Goal: Ask a question: Seek information or help from site administrators or community

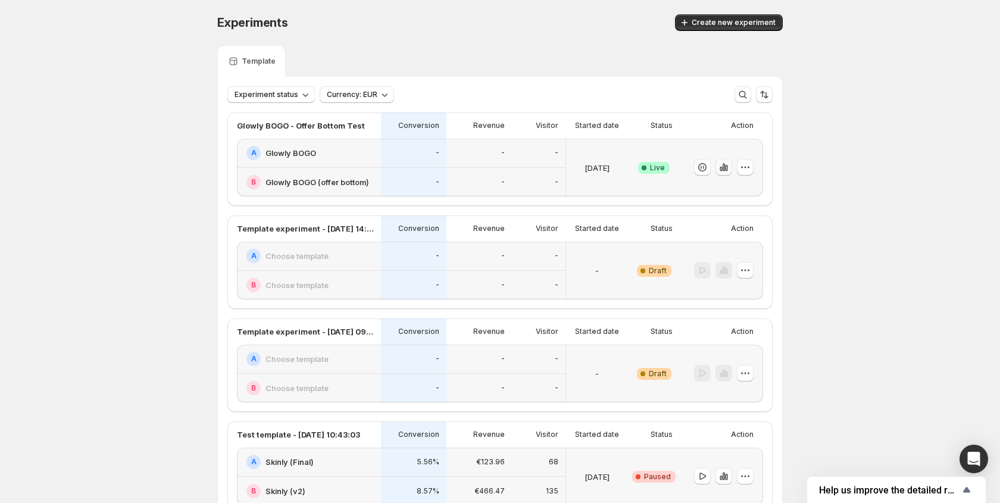
click at [730, 166] on button "button" at bounding box center [724, 167] width 17 height 17
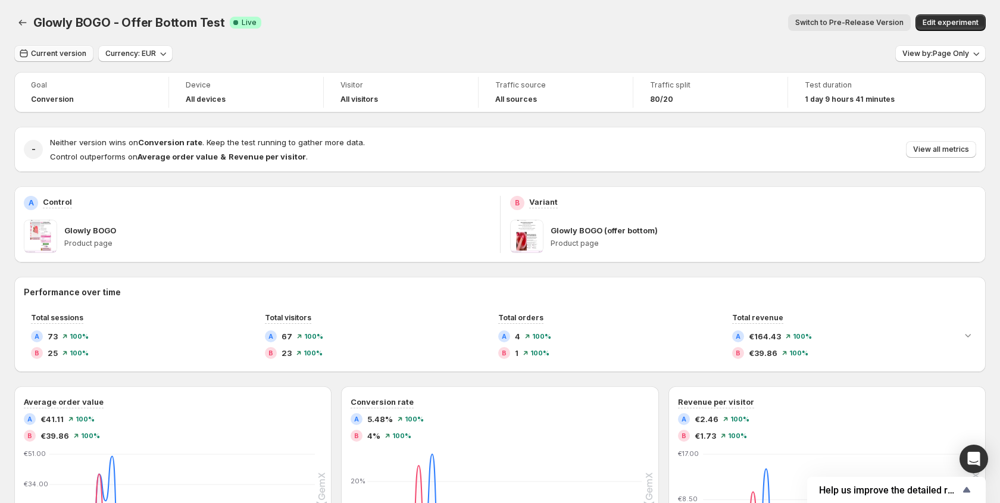
click at [48, 53] on span "Current version" at bounding box center [58, 54] width 55 height 10
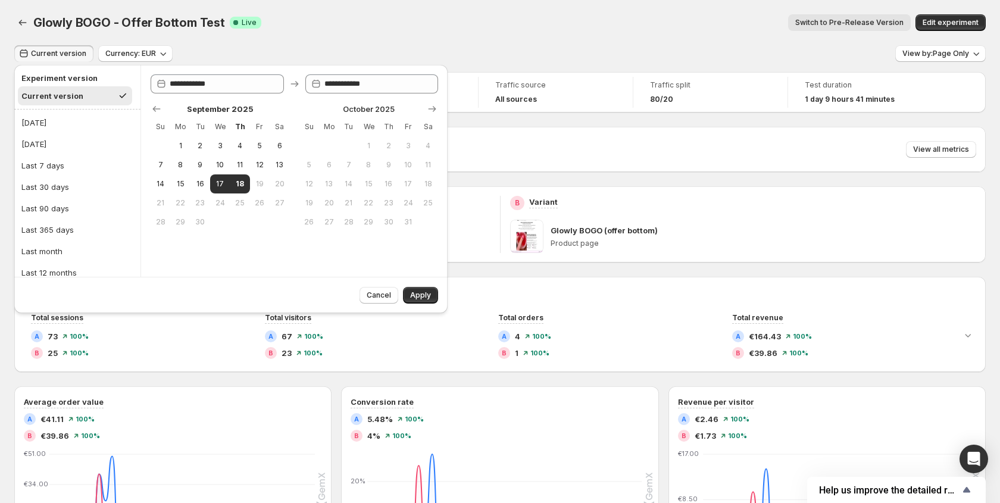
drag, startPoint x: 333, startPoint y: 35, endPoint x: 391, endPoint y: 231, distance: 204.4
click at [333, 36] on div "Glowly BOGO - Offer Bottom Test. This page is ready Glowly BOGO - Offer Bottom …" at bounding box center [500, 22] width 972 height 45
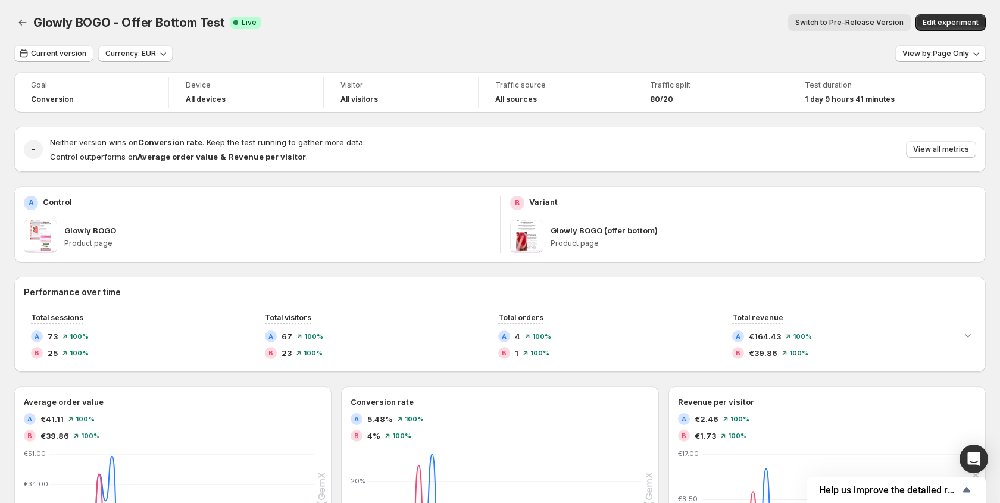
click at [57, 64] on div "Current version Currency: EUR View by: Page Only Goal Conversion Device All dev…" at bounding box center [500, 444] width 972 height 799
click at [63, 57] on span "Current version" at bounding box center [58, 54] width 55 height 10
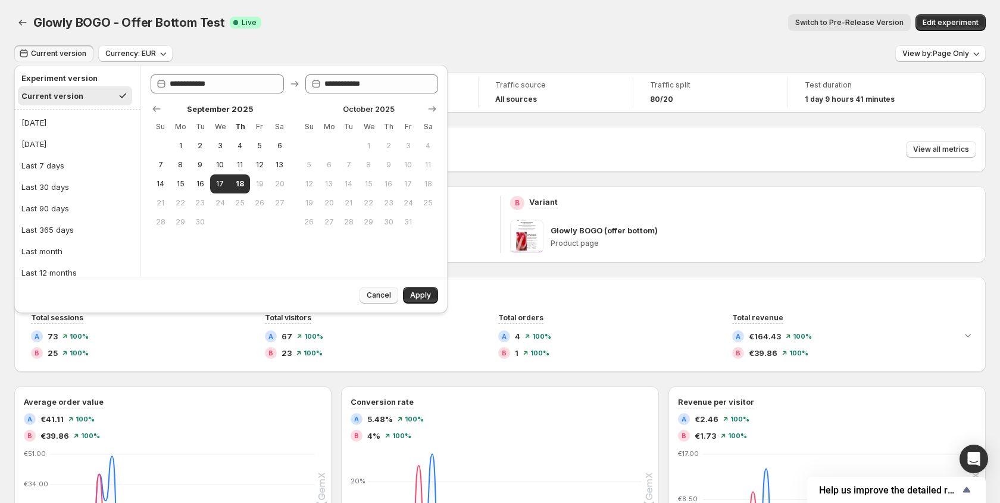
click at [372, 297] on span "Cancel" at bounding box center [379, 296] width 24 height 10
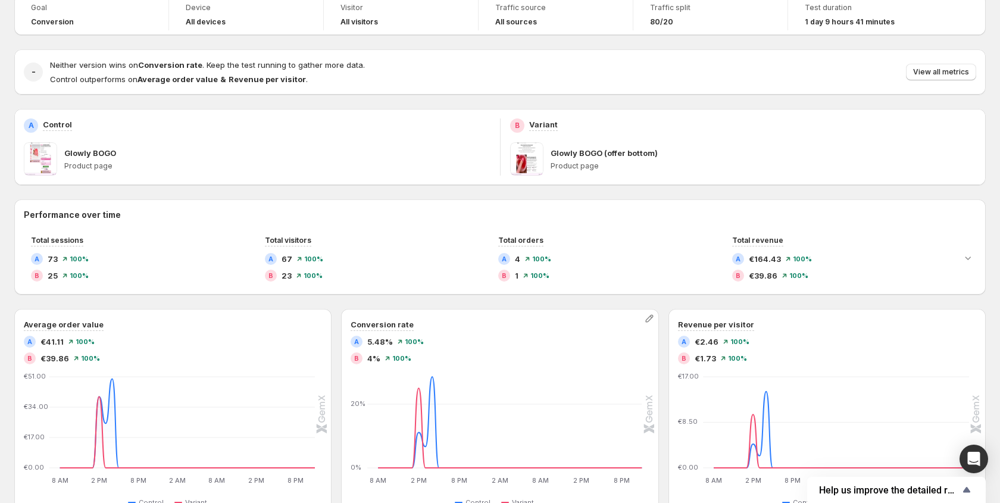
scroll to position [95, 0]
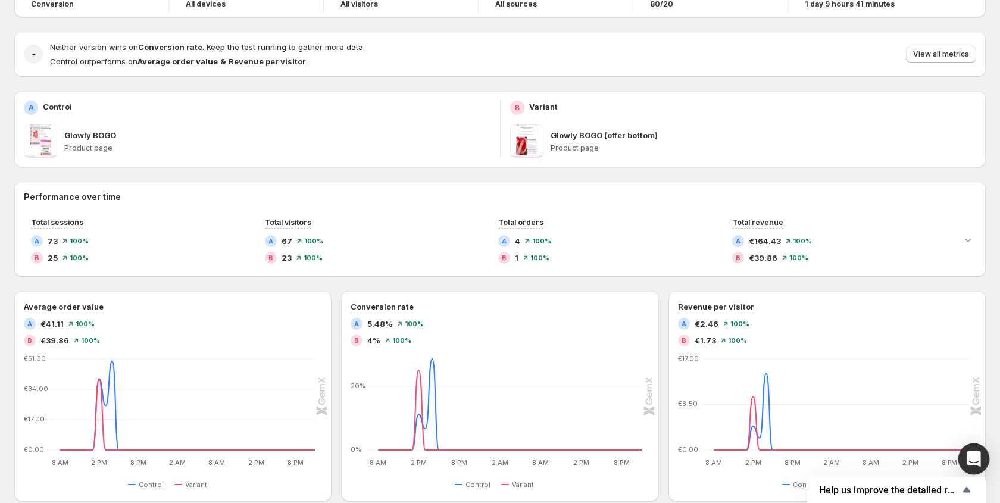
click at [979, 463] on icon "Open Intercom Messenger" at bounding box center [974, 458] width 14 height 15
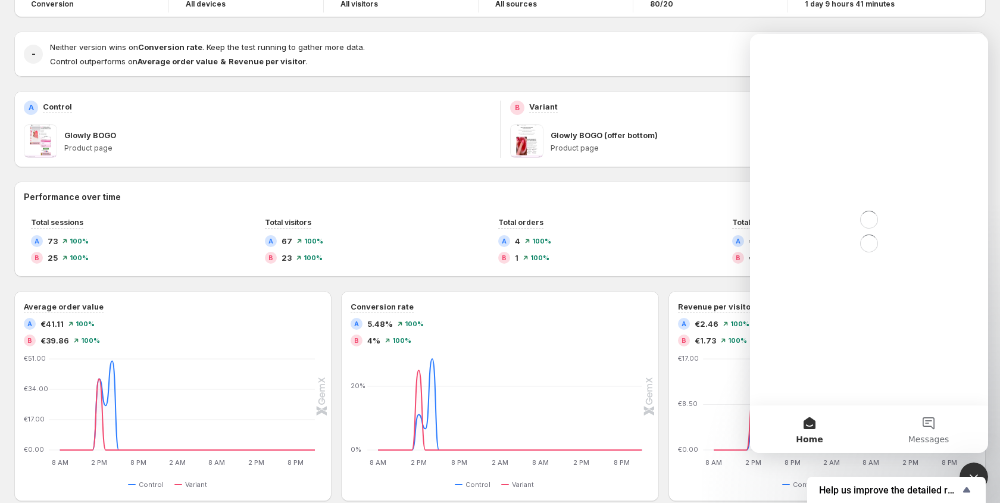
scroll to position [0, 0]
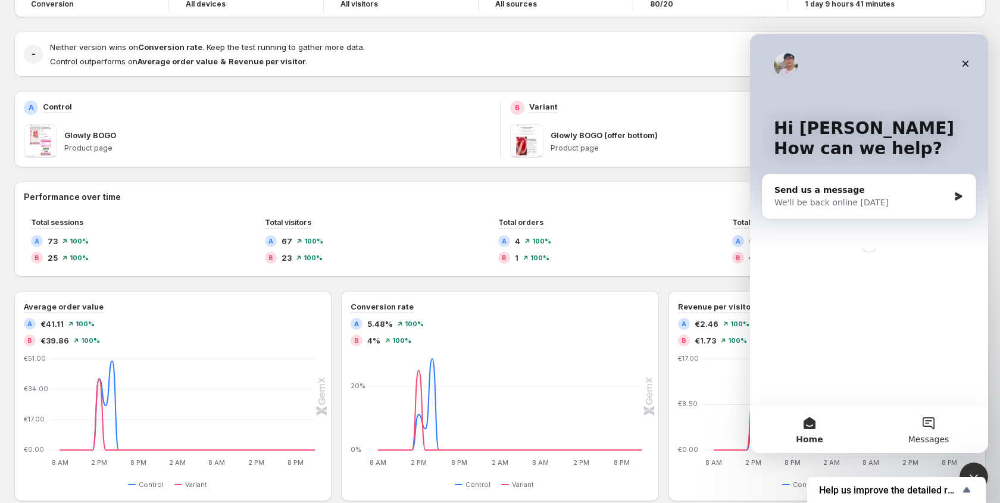
click at [950, 434] on button "Messages" at bounding box center [928, 430] width 119 height 48
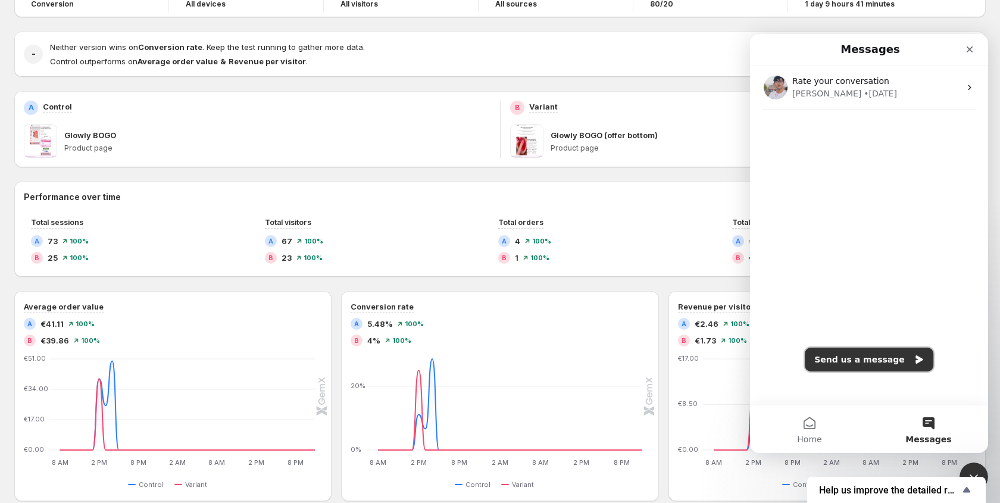
click at [905, 357] on button "Send us a message" at bounding box center [869, 360] width 129 height 24
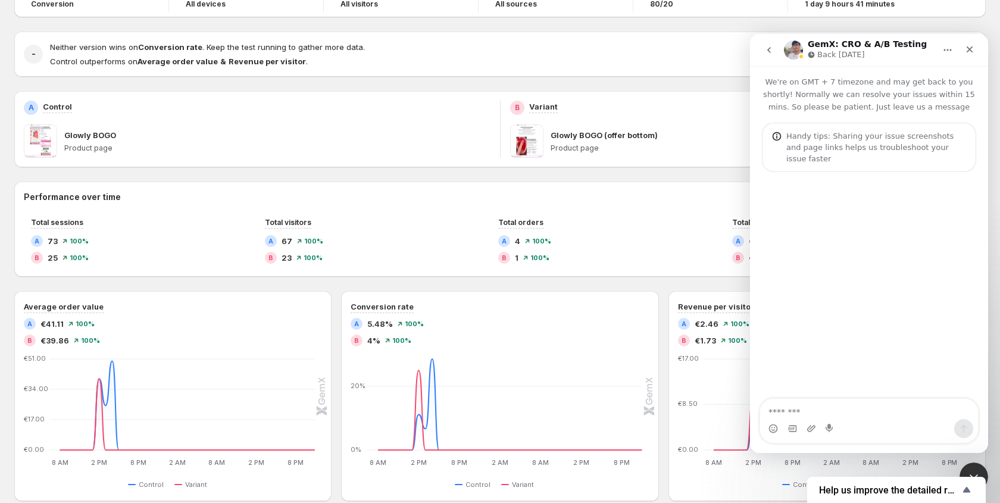
click at [800, 409] on textarea "Message…" at bounding box center [869, 409] width 218 height 20
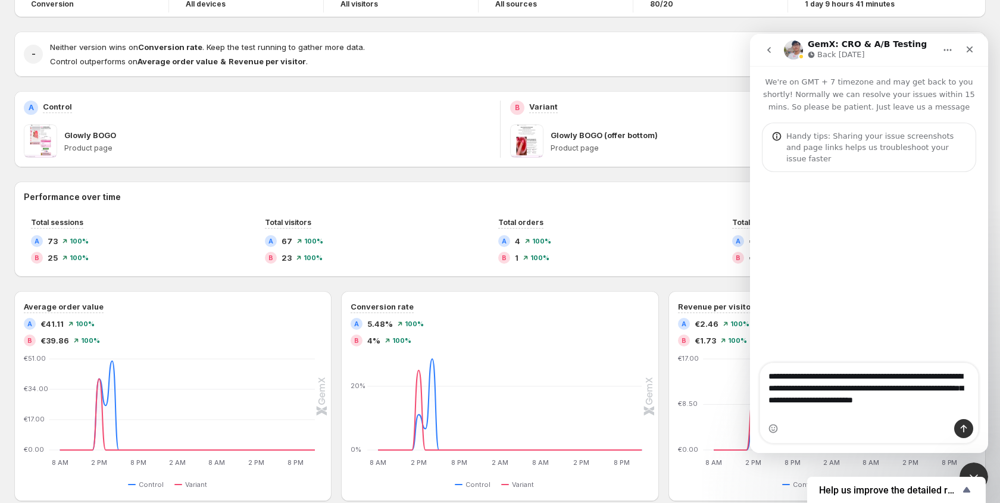
type textarea "**********"
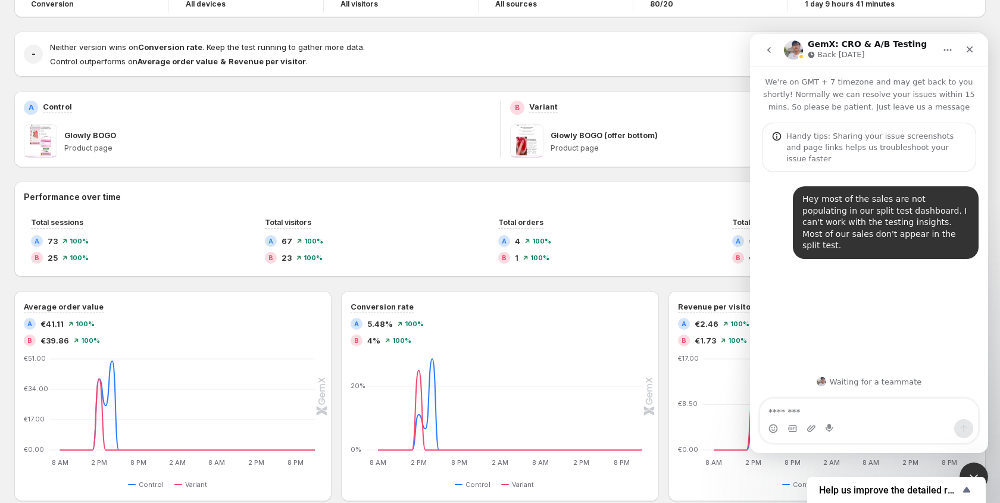
type textarea "**********"
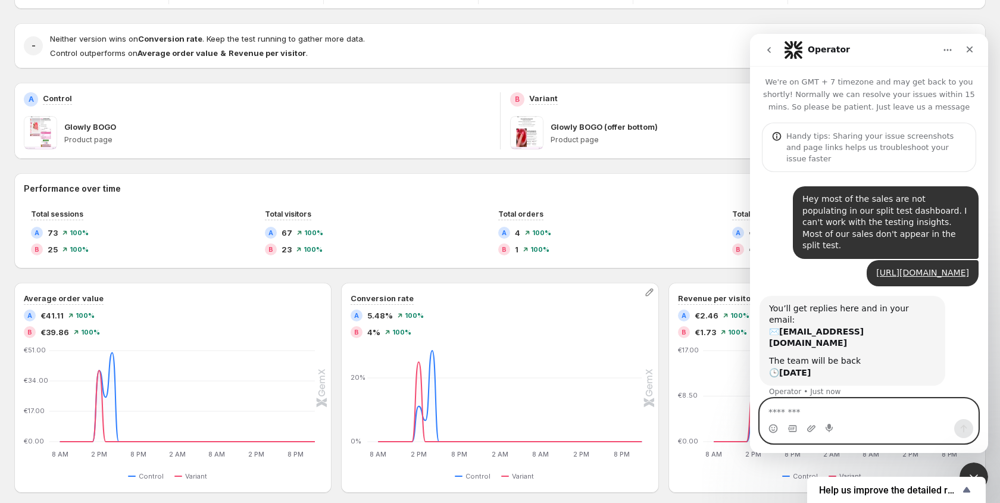
scroll to position [102, 0]
type textarea "**********"
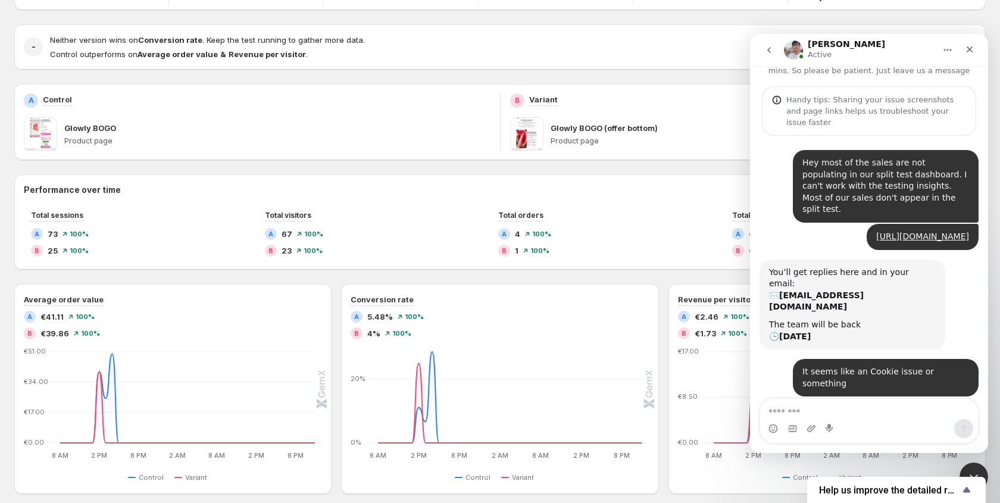
scroll to position [204, 0]
